Goal: Task Accomplishment & Management: Use online tool/utility

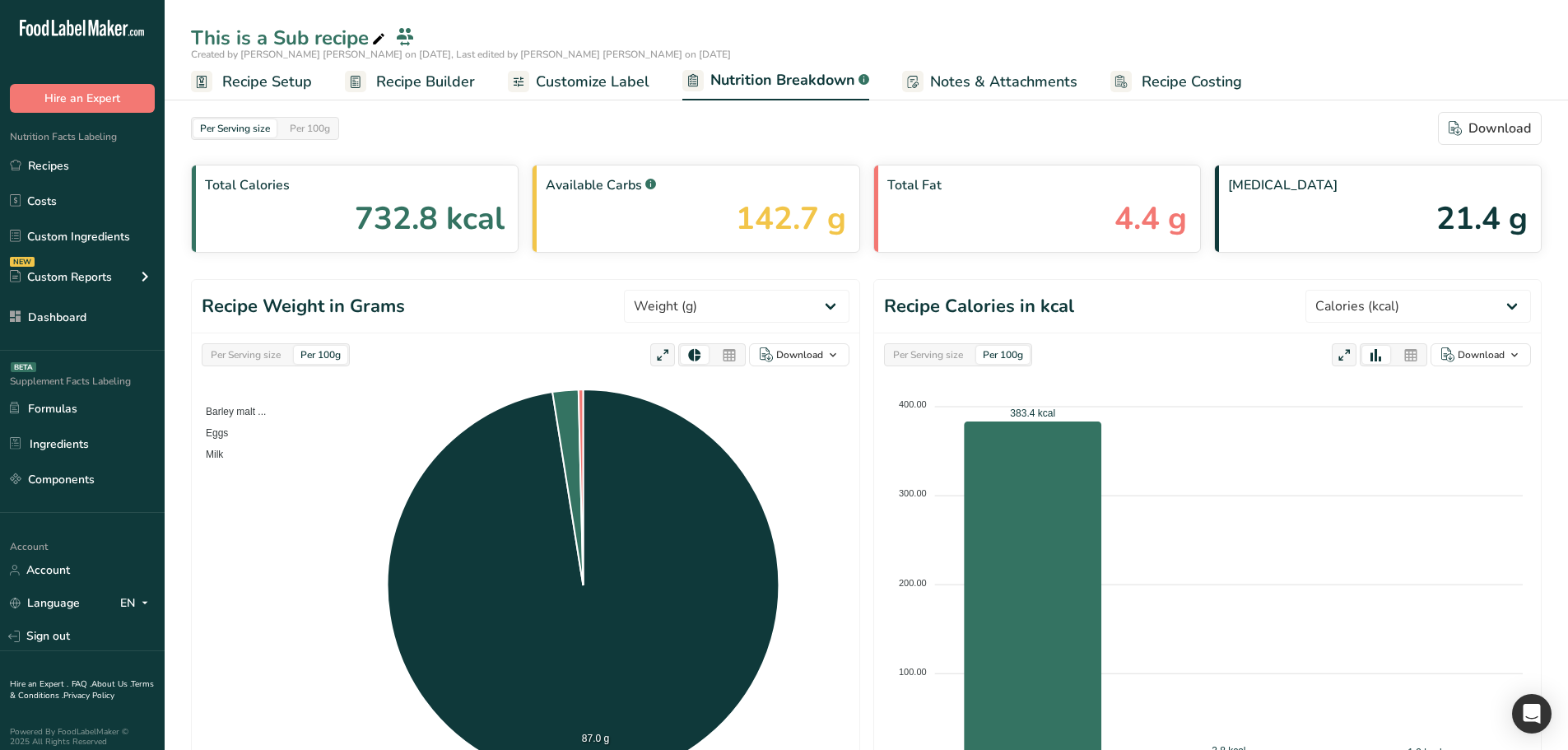
select select "Calories"
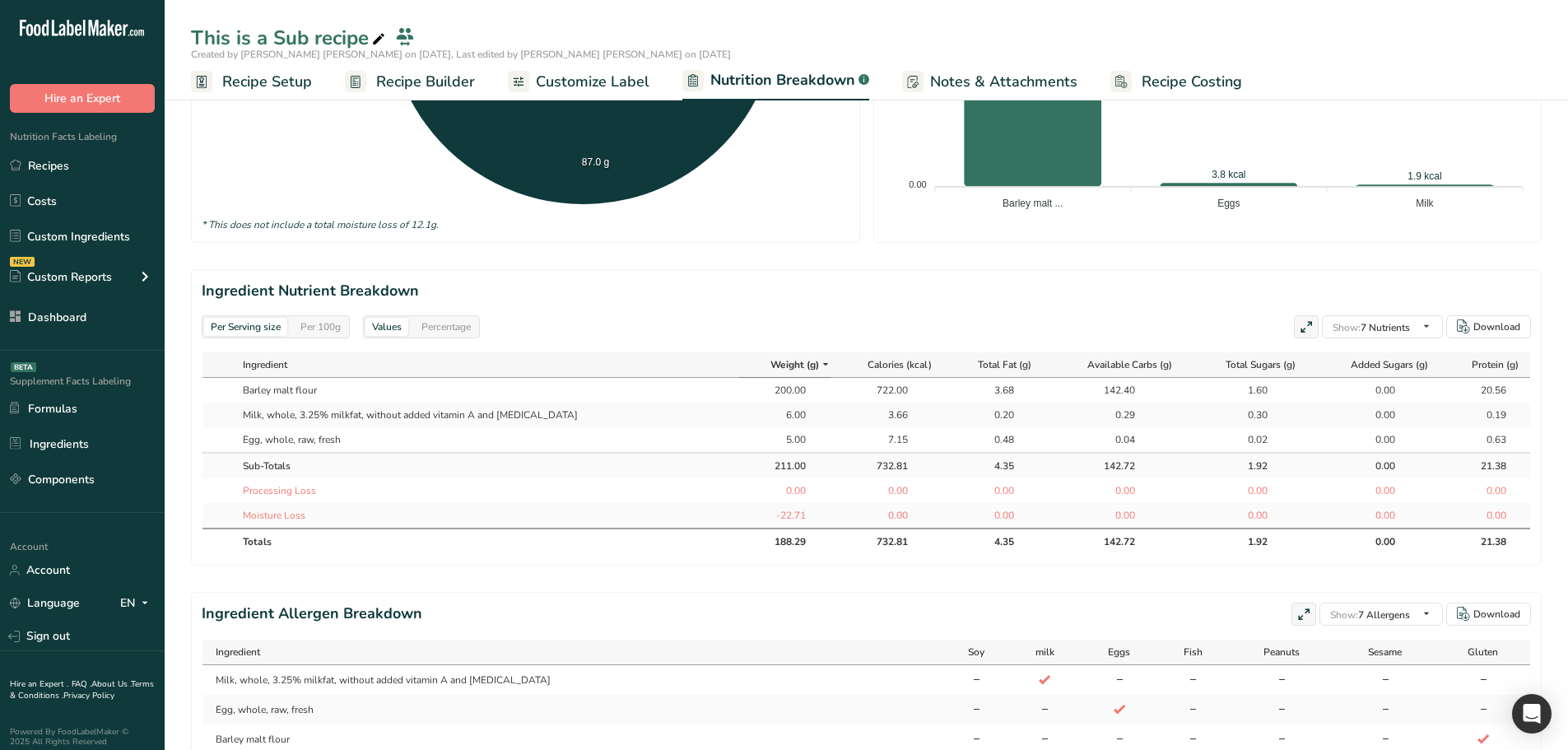
click at [416, 76] on span "Recipe Builder" at bounding box center [426, 82] width 99 height 22
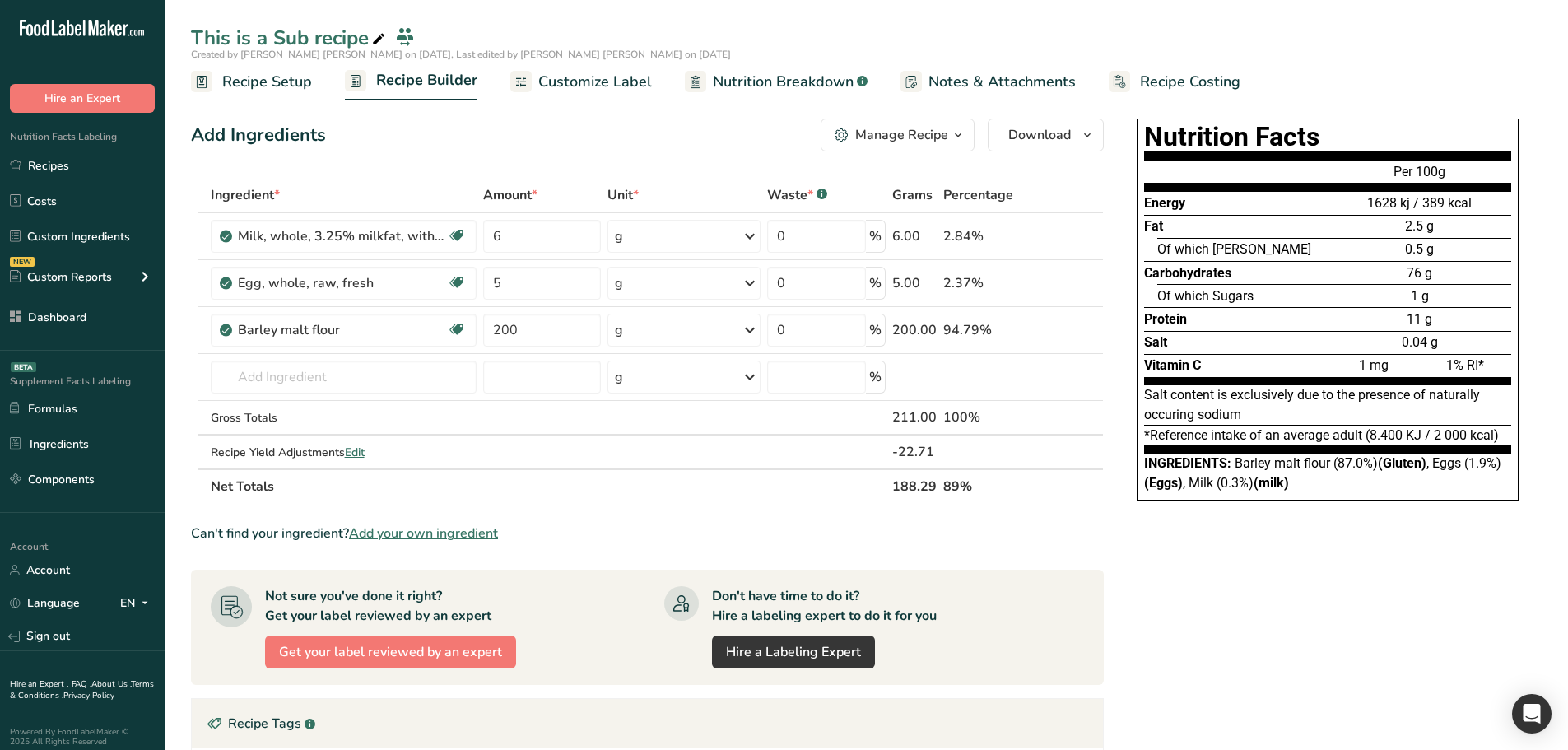
click at [964, 128] on icon "button" at bounding box center [958, 135] width 13 height 21
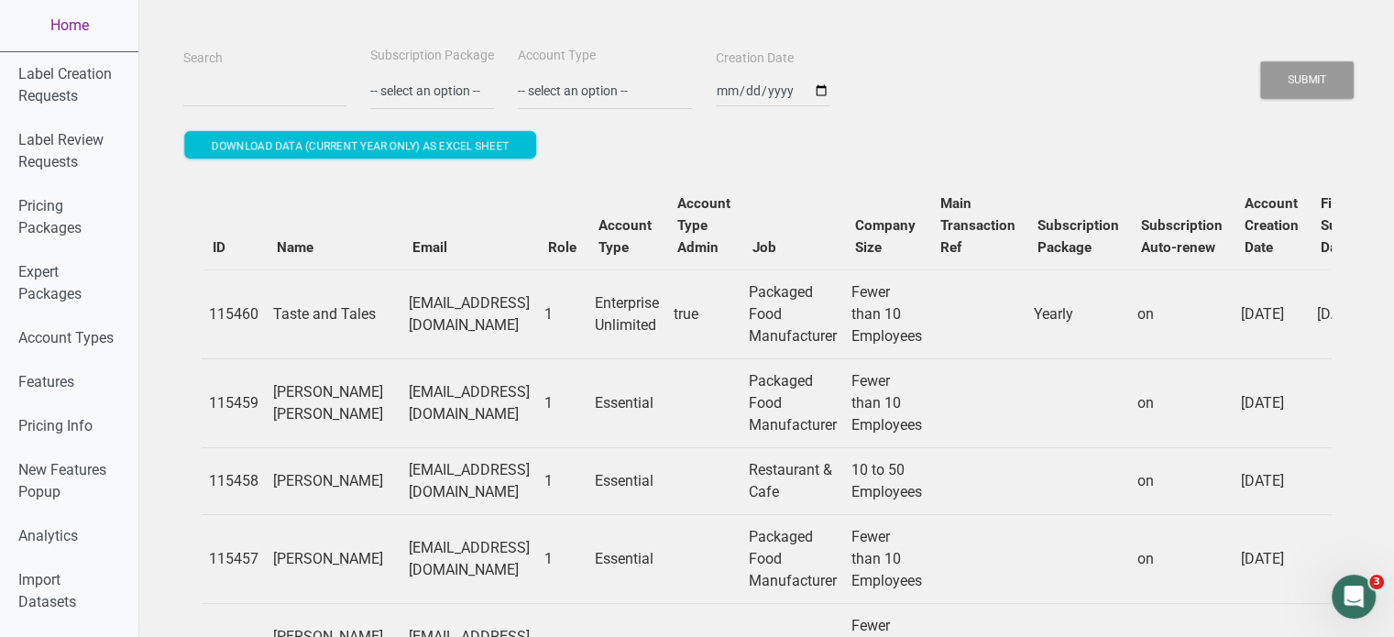
click at [71, 28] on link "Home" at bounding box center [69, 25] width 138 height 51
